Goal: Task Accomplishment & Management: Use online tool/utility

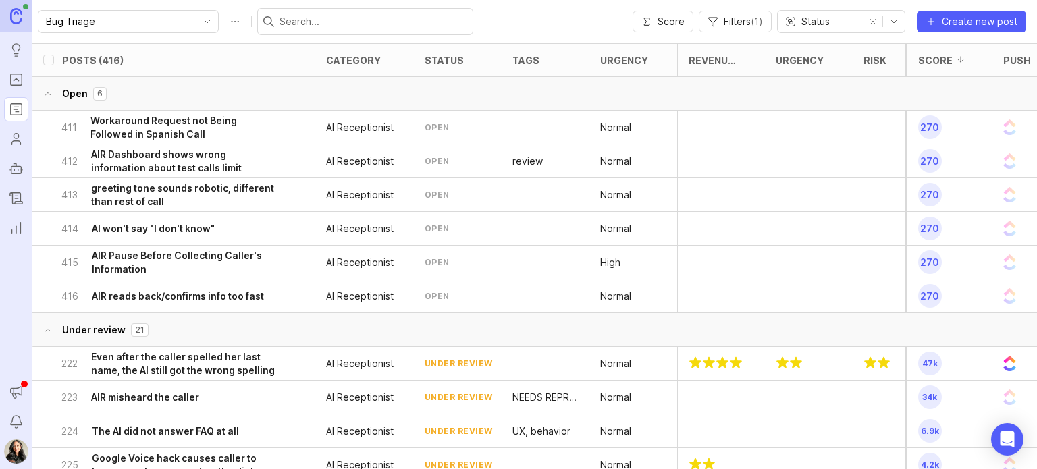
click at [338, 32] on div at bounding box center [365, 21] width 216 height 27
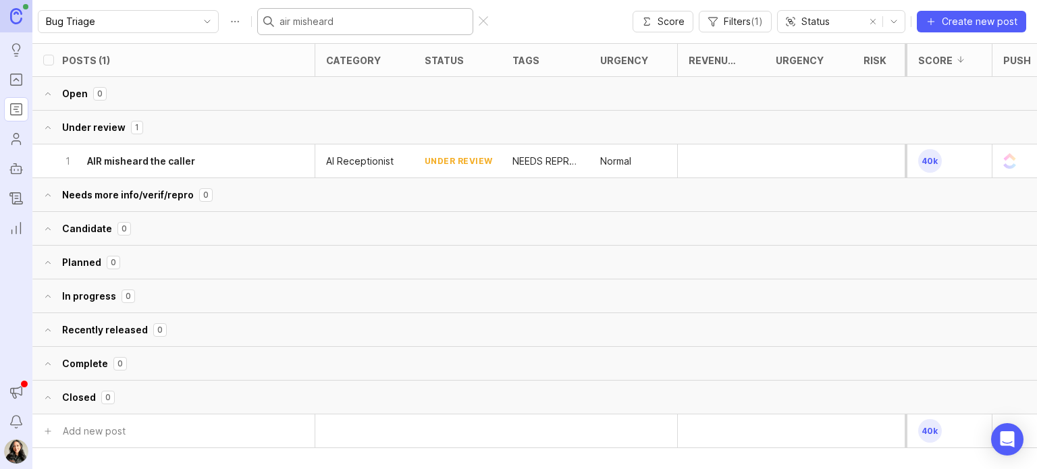
type input "air misheard c"
checkbox input "true"
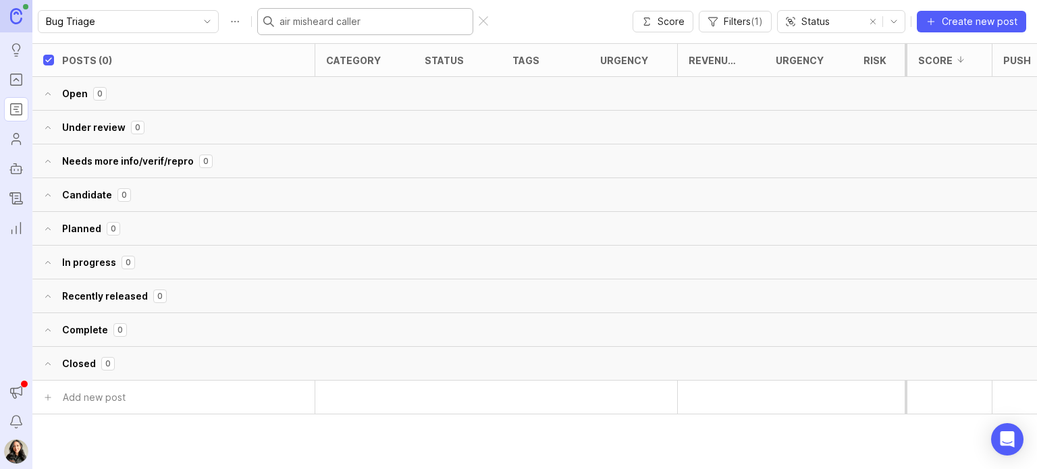
type input "air misheard caller"
click at [479, 22] on div at bounding box center [483, 21] width 9 height 11
type input "mi"
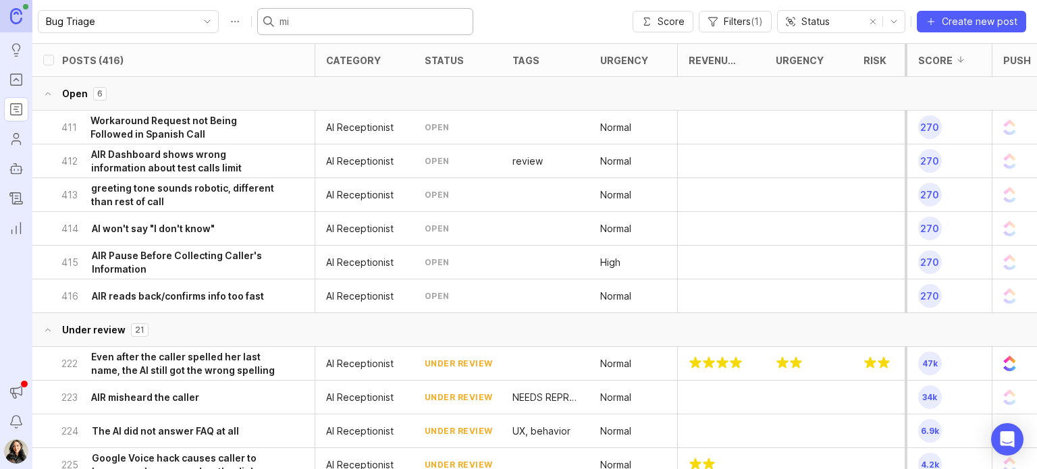
checkbox input "false"
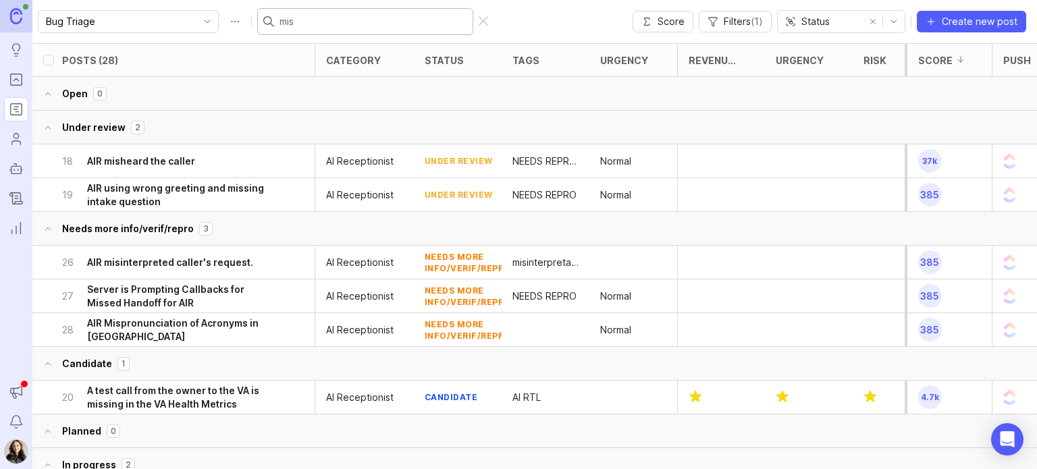
type input "mis"
click at [205, 167] on div "18 AIR misheard the caller" at bounding box center [168, 160] width 215 height 33
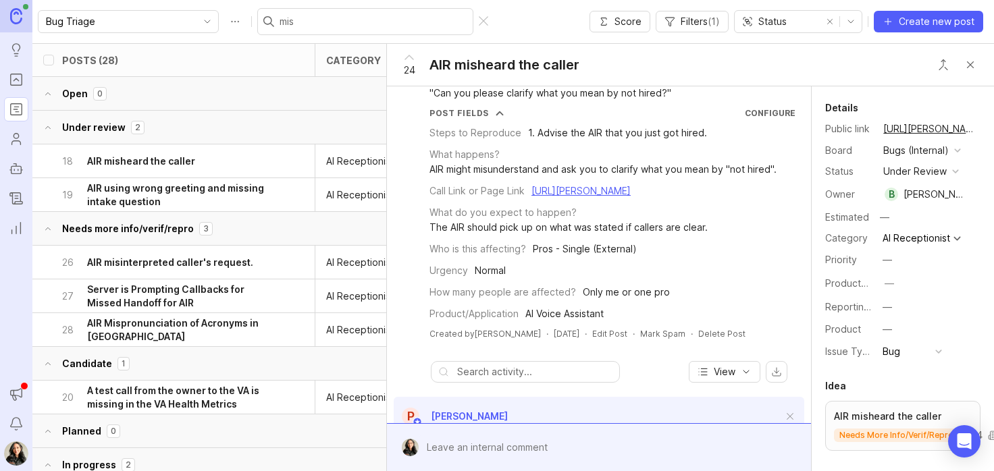
scroll to position [48, 0]
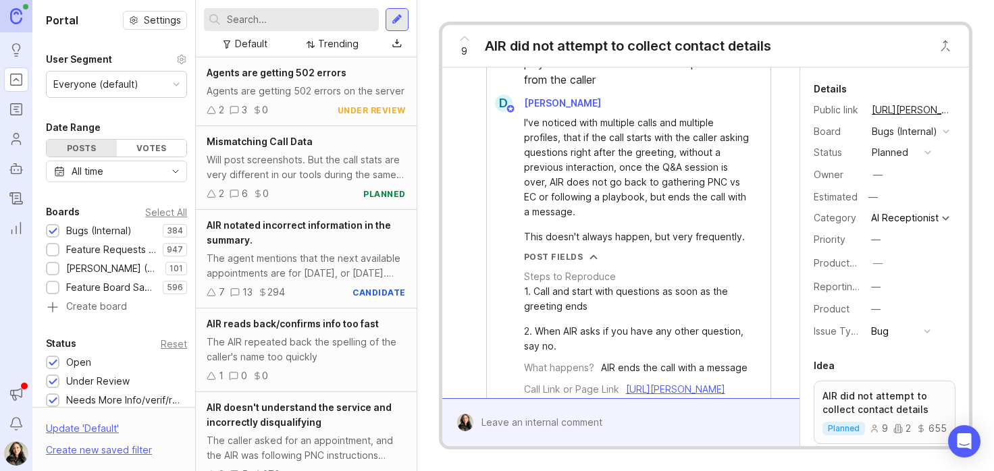
scroll to position [874, 0]
drag, startPoint x: 608, startPoint y: 198, endPoint x: 521, endPoint y: 168, distance: 91.4
click at [521, 94] on div "AIR Doesn't not go back to PNC vs EC or playbook if the call started with quest…" at bounding box center [629, 65] width 284 height 55
copy div "AIR Doesn't not go back to PNC vs EC or playbook if the call started with quest…"
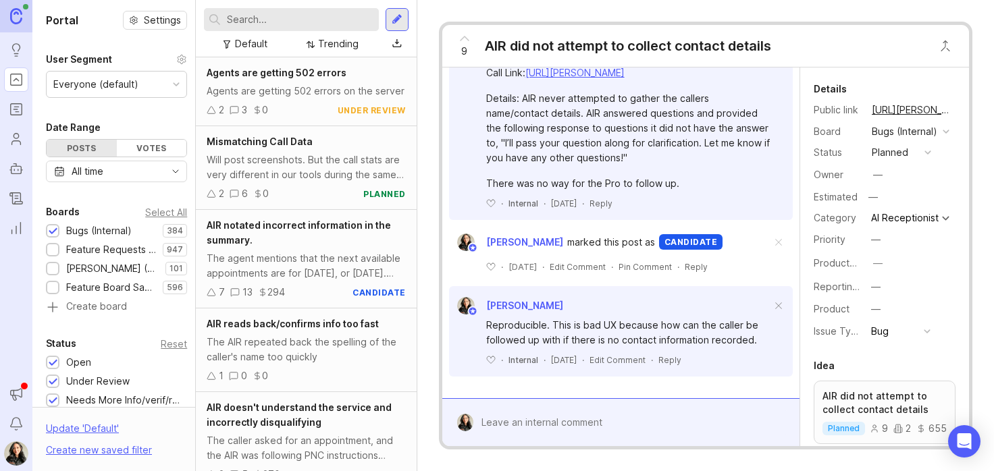
scroll to position [8271, 0]
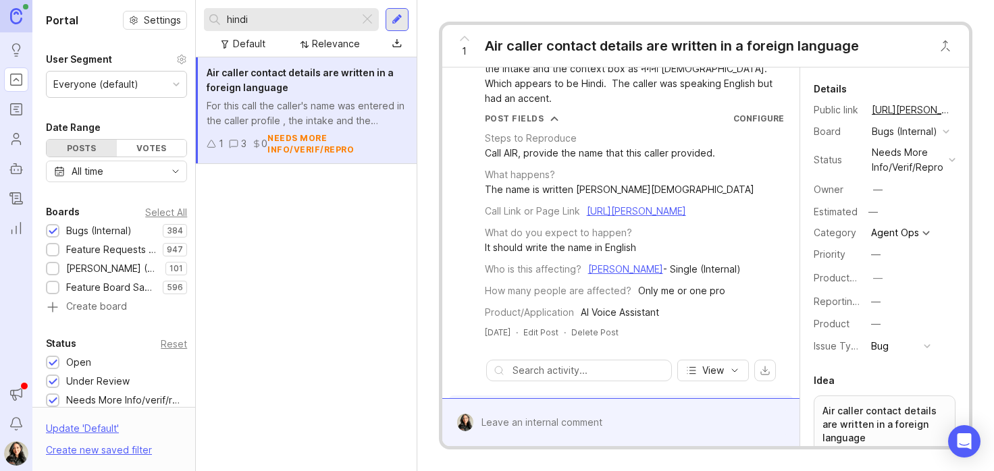
scroll to position [54, 0]
click at [587, 214] on link "https://app.smith.ai/support/vr/vr-tools/va-call-evaluation/d776cdfd-ff07-4097-…" at bounding box center [636, 209] width 99 height 11
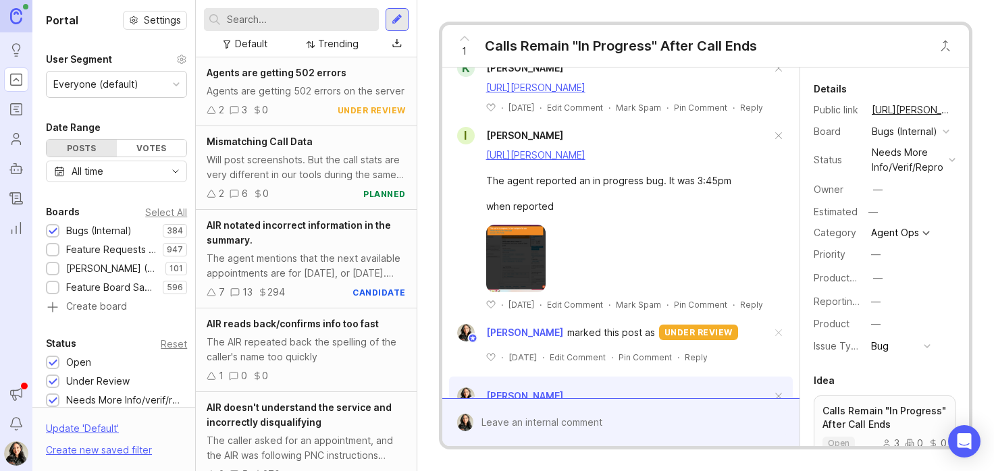
scroll to position [1092, 0]
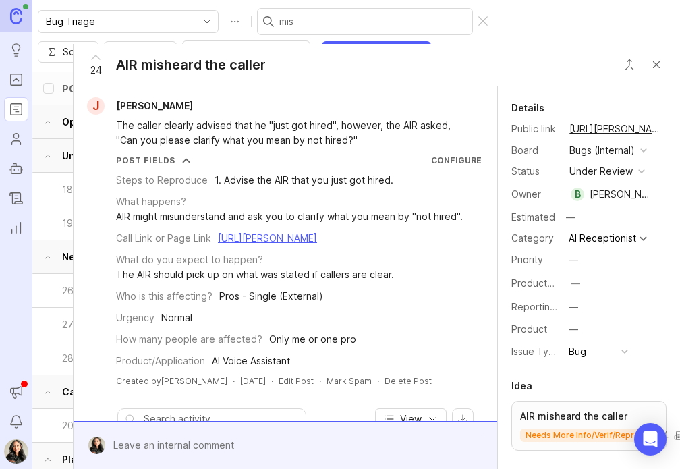
scroll to position [48, 0]
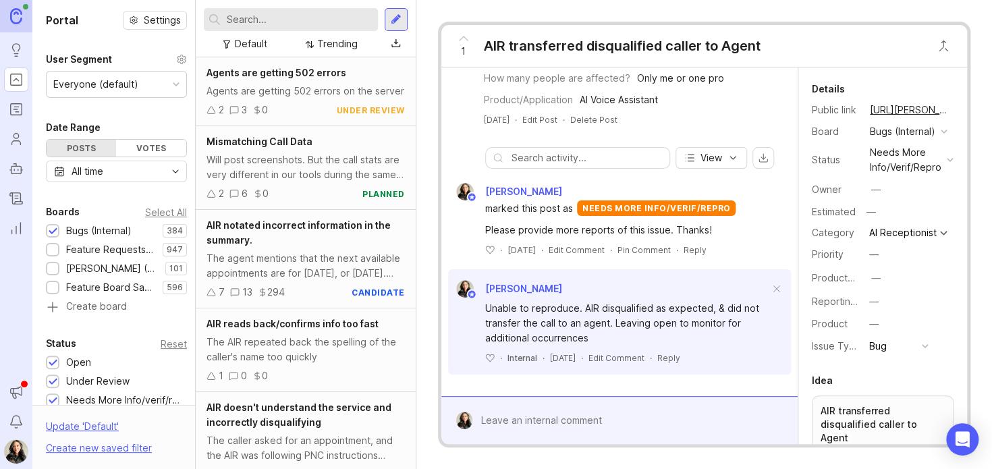
scroll to position [362, 0]
